Goal: Transaction & Acquisition: Purchase product/service

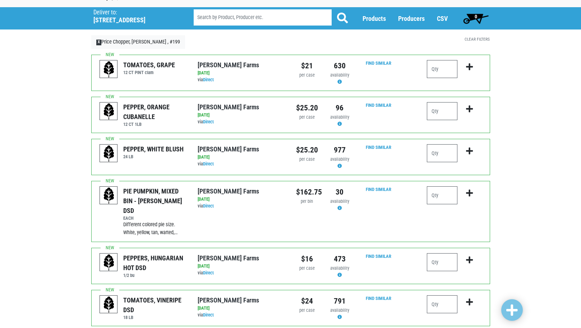
scroll to position [71, 0]
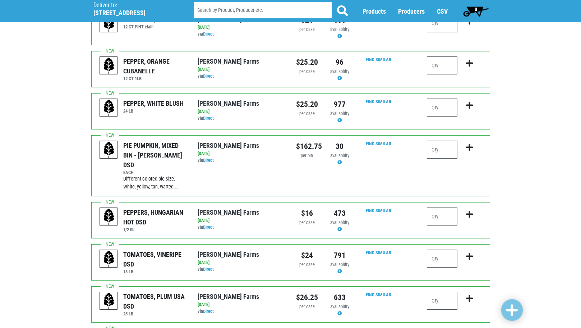
click at [444, 227] on div "PEPPERS, HUNGARIAN HOT DSD 1/2 bu [PERSON_NAME][GEOGRAPHIC_DATA] via Direct on …" at bounding box center [290, 220] width 399 height 36
type input "-1"
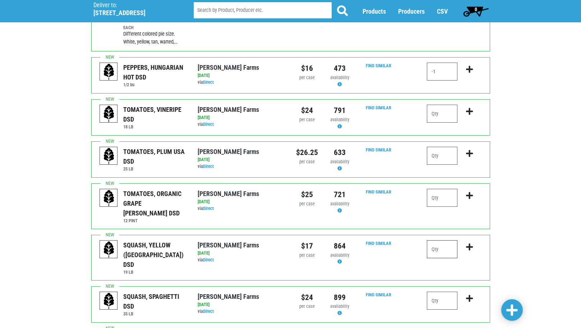
drag, startPoint x: 430, startPoint y: 232, endPoint x: 434, endPoint y: 232, distance: 3.6
click at [430, 240] on input "number" at bounding box center [442, 249] width 31 height 18
type input "-1"
click at [442, 291] on input "number" at bounding box center [442, 300] width 31 height 18
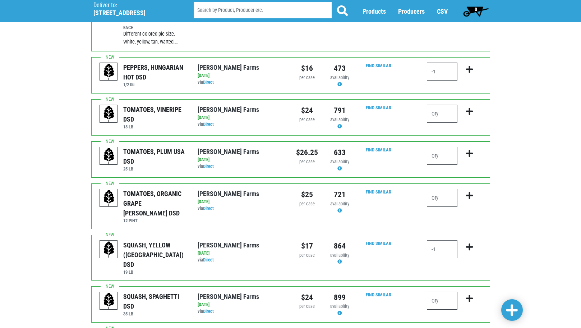
click at [441, 291] on input "number" at bounding box center [442, 300] width 31 height 18
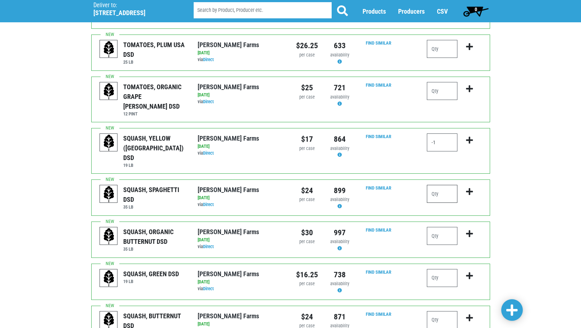
scroll to position [323, 0]
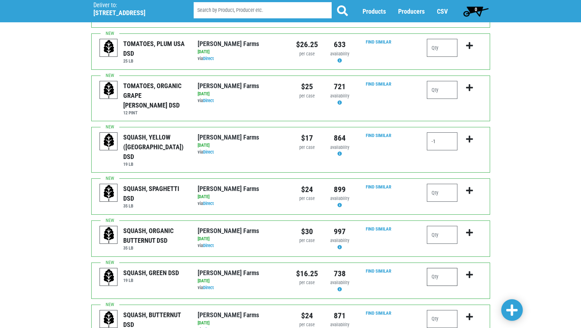
click at [456, 268] on input "number" at bounding box center [442, 277] width 31 height 18
type input "1"
click at [441, 132] on input "-1" at bounding box center [442, 141] width 31 height 18
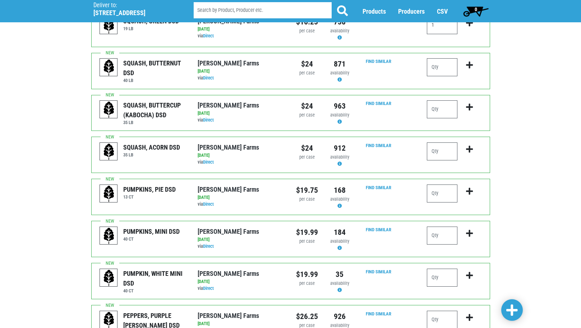
scroll to position [611, 0]
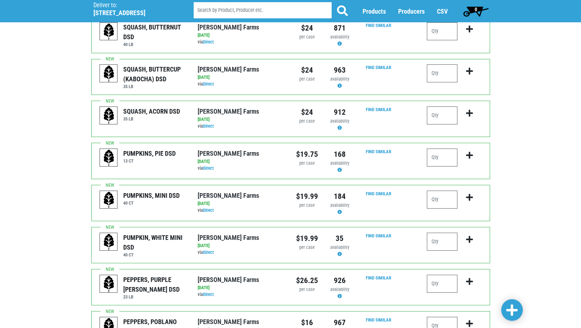
type input "1"
click at [516, 310] on span at bounding box center [511, 310] width 11 height 13
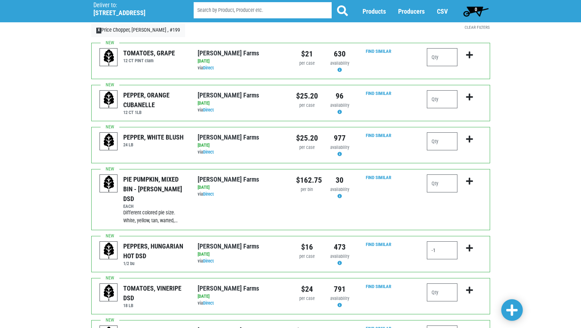
scroll to position [36, 0]
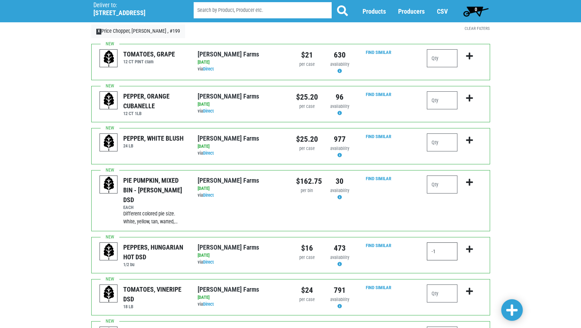
click at [439, 246] on input "-1" at bounding box center [442, 251] width 31 height 18
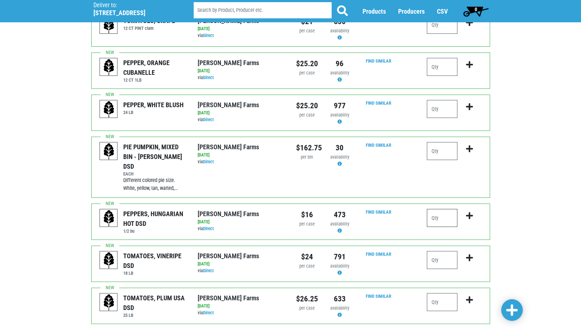
scroll to position [108, 0]
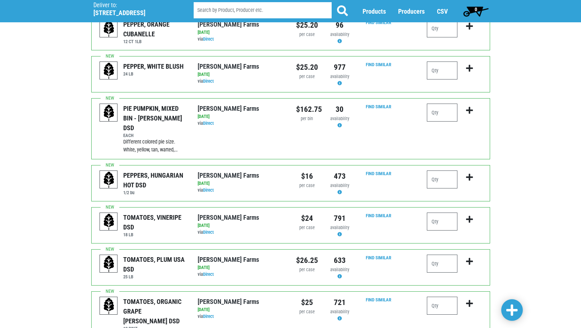
click at [506, 315] on span at bounding box center [511, 310] width 11 height 13
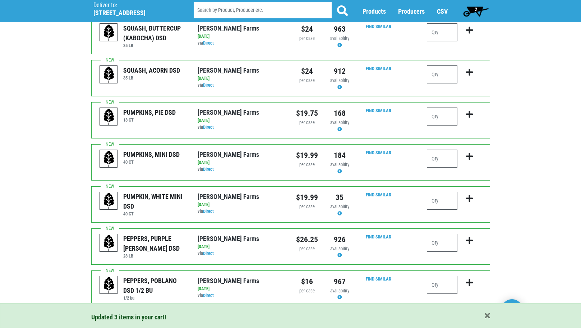
scroll to position [669, 0]
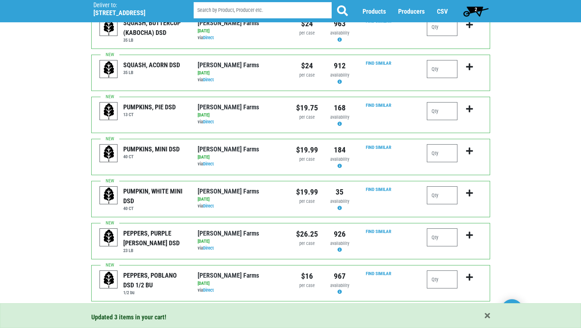
click at [124, 310] on link "2" at bounding box center [129, 316] width 12 height 13
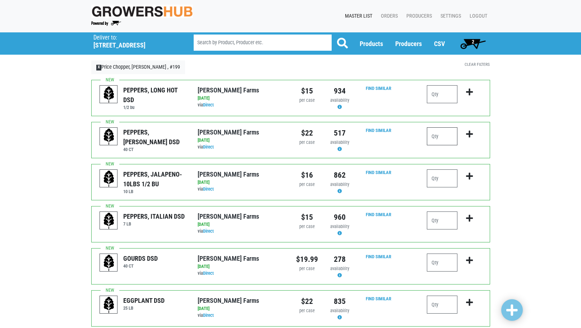
click at [450, 142] on input "number" at bounding box center [442, 136] width 31 height 18
type input "3"
click at [441, 222] on input "number" at bounding box center [442, 220] width 31 height 18
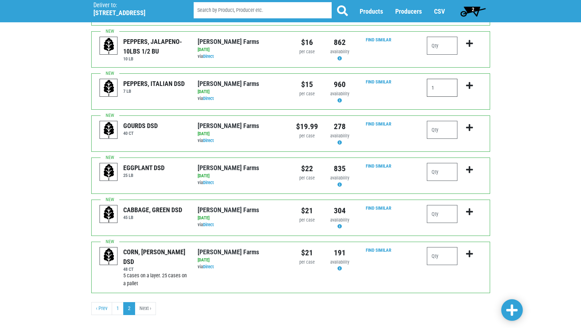
scroll to position [143, 0]
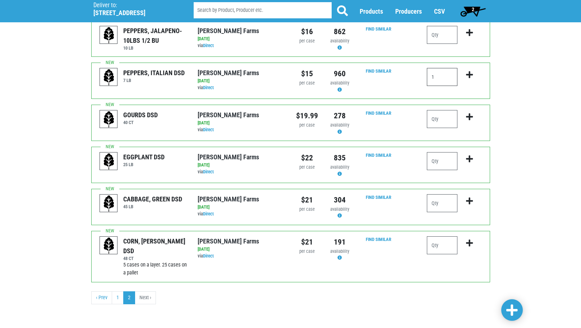
type input "1"
click at [442, 248] on input "number" at bounding box center [442, 245] width 31 height 18
type input "5"
click at [509, 313] on span at bounding box center [511, 310] width 11 height 13
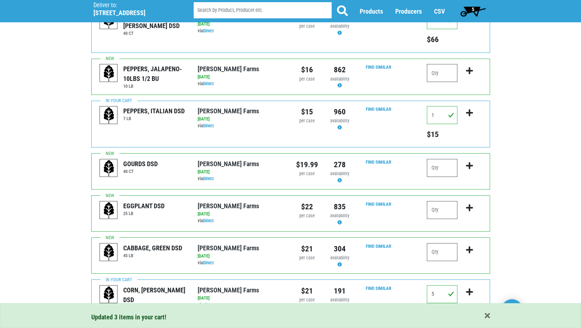
scroll to position [0, 0]
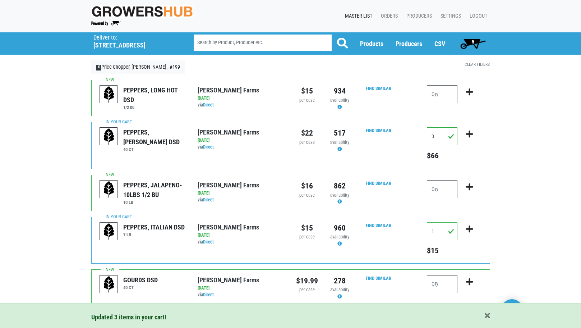
click at [472, 42] on span "5" at bounding box center [473, 42] width 3 height 6
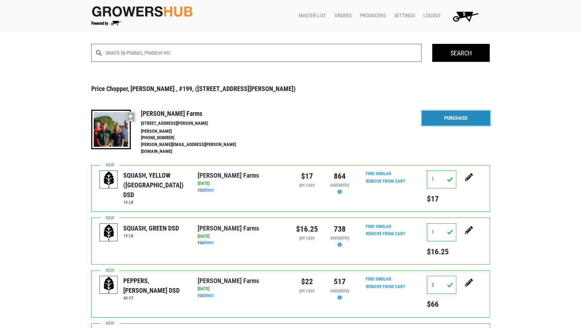
click at [453, 117] on link "Purchase" at bounding box center [456, 118] width 68 height 15
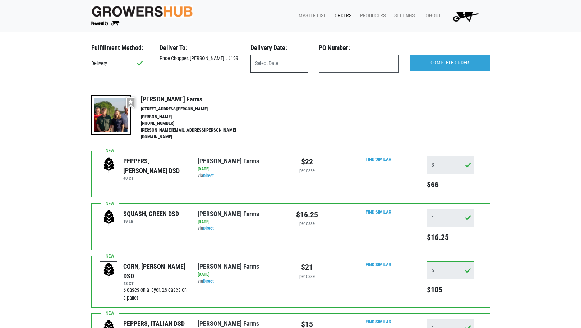
click at [278, 64] on input "text" at bounding box center [278, 64] width 57 height 18
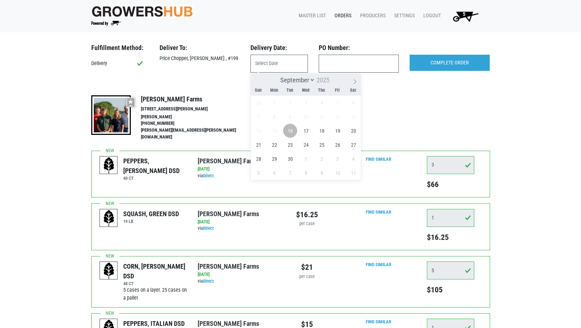
click at [288, 131] on span "16" at bounding box center [290, 131] width 14 height 14
type input "[DATE]"
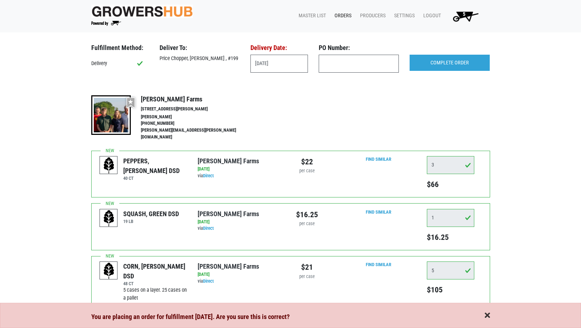
click at [487, 315] on span "button" at bounding box center [487, 315] width 5 height 8
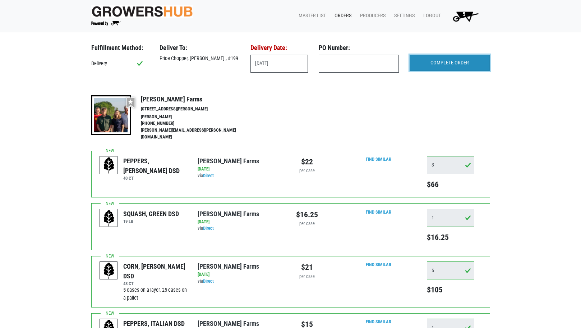
click at [444, 68] on input "COMPLETE ORDER" at bounding box center [450, 63] width 80 height 17
